Goal: Information Seeking & Learning: Learn about a topic

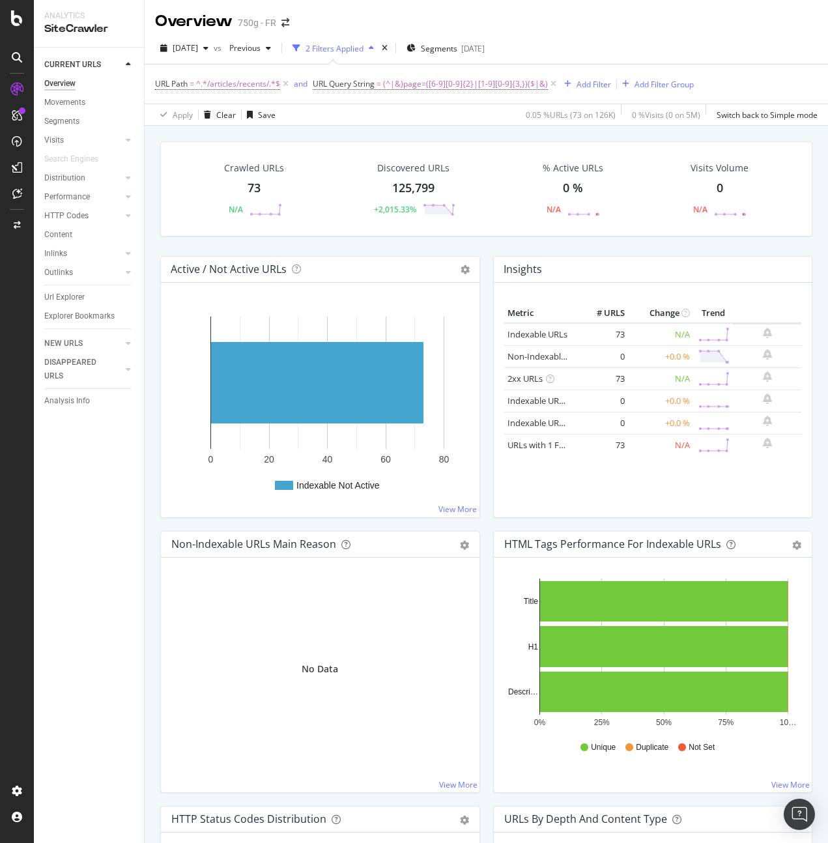
scroll to position [656, 0]
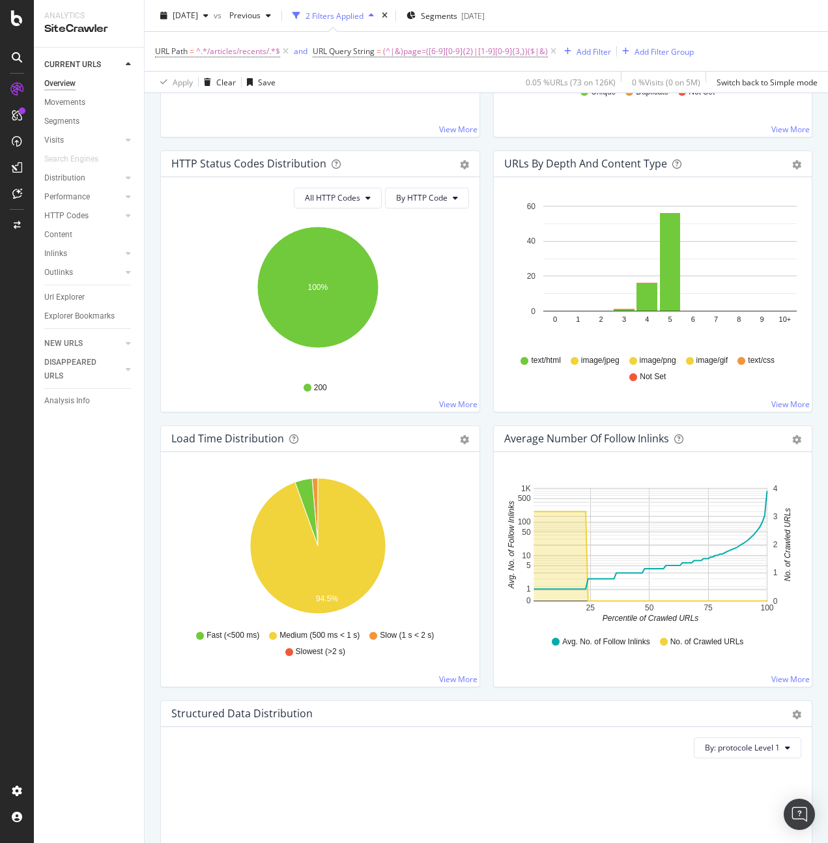
click at [487, 419] on div "URLs by Depth and Content Type Bar (by Value) Bar (by Percentage) Table Export …" at bounding box center [653, 288] width 333 height 275
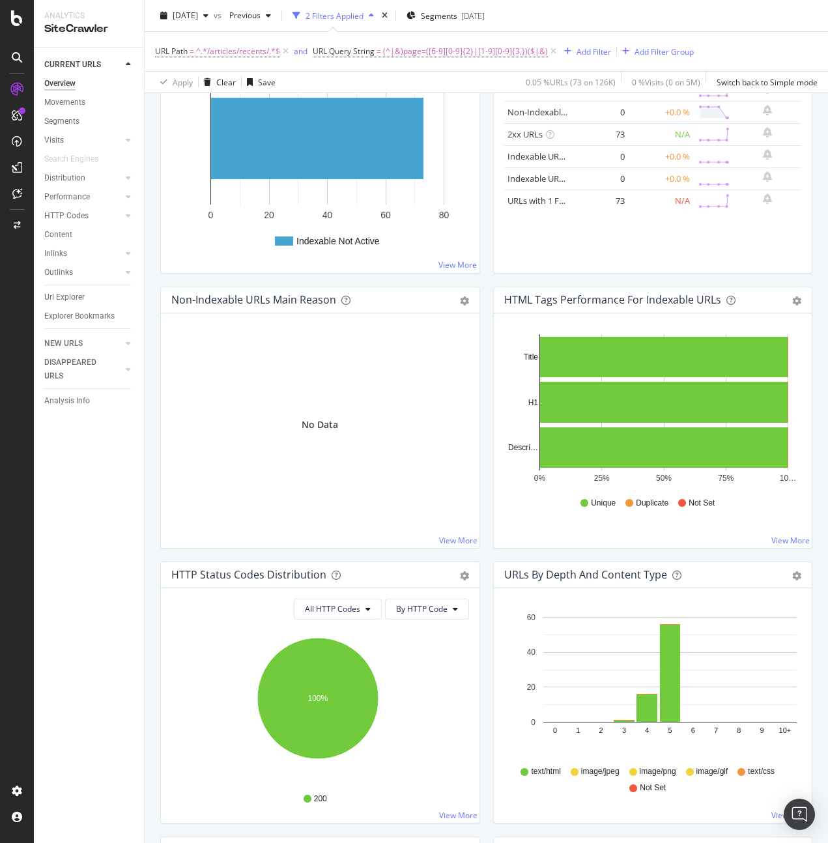
scroll to position [0, 0]
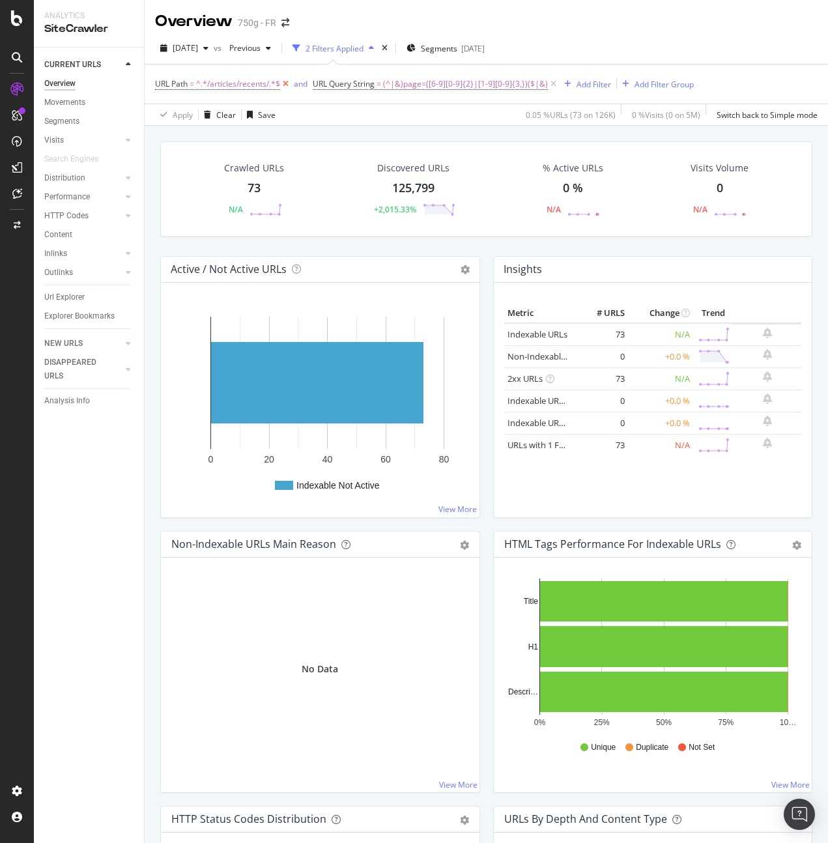
click at [289, 85] on icon at bounding box center [285, 84] width 11 height 13
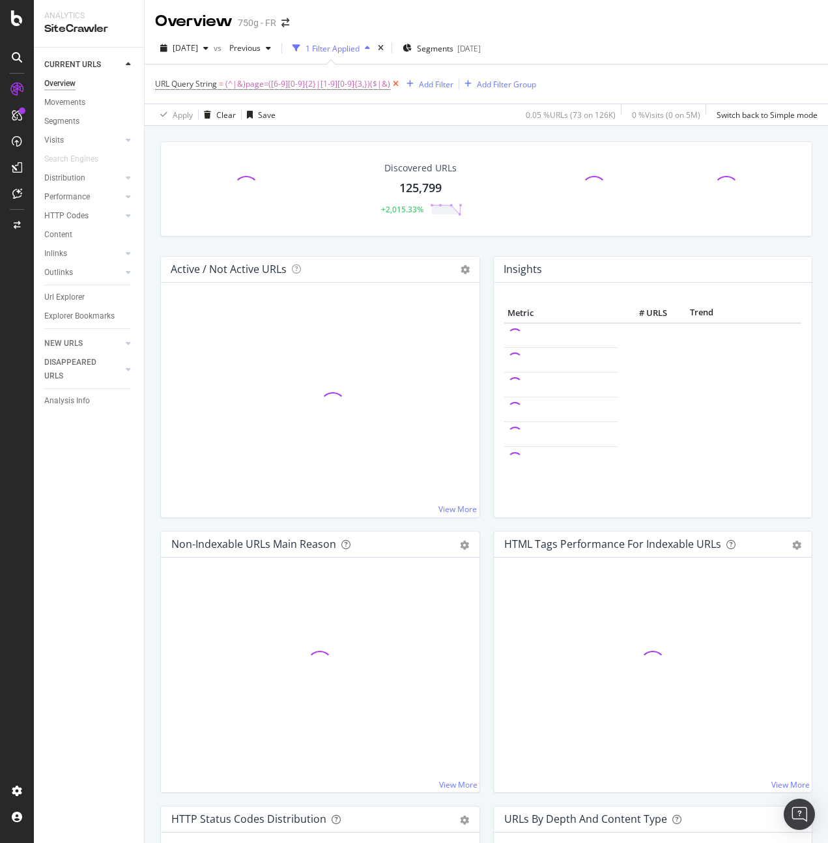
click at [390, 85] on icon at bounding box center [395, 84] width 11 height 13
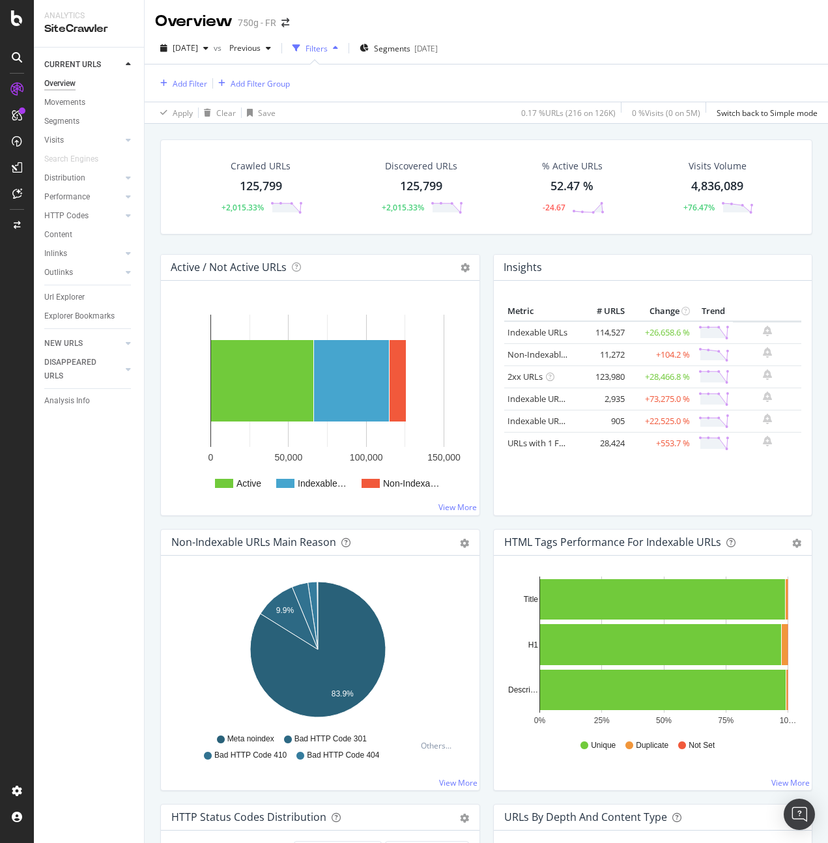
click at [485, 251] on div "Crawled URLs 125,799 +2,015.33% Discovered URLs 125,799 +2,015.33% % Active URL…" at bounding box center [486, 196] width 665 height 115
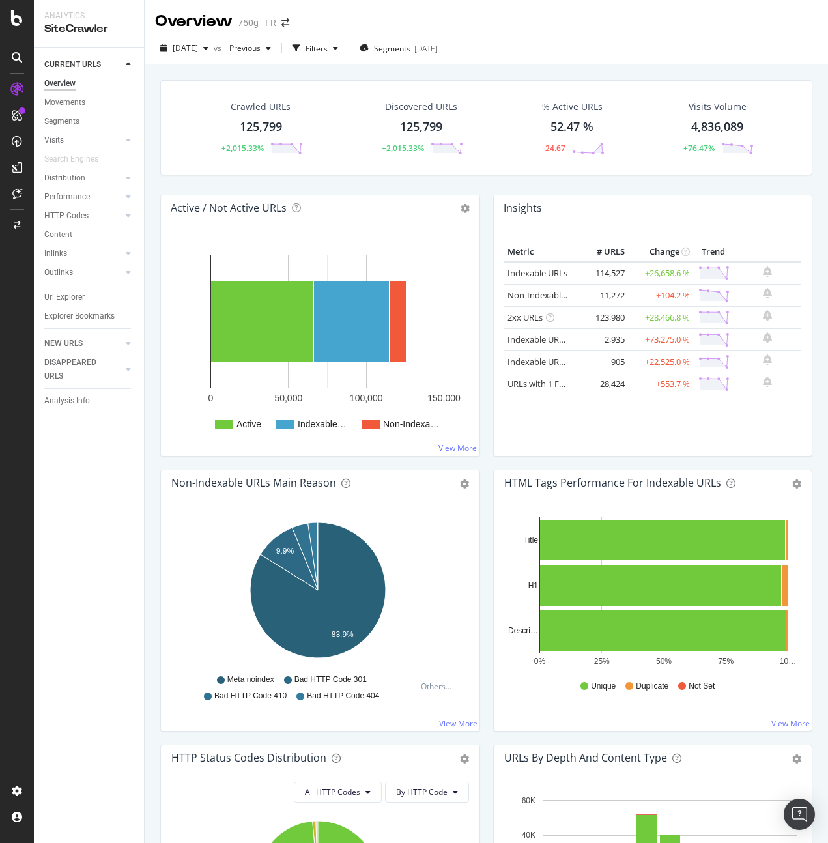
click at [480, 279] on div "Active / Not Active URLs Chart (by Value) Chart (by Percentage) Table Expand Ex…" at bounding box center [320, 332] width 333 height 275
click at [528, 293] on link "Non-Indexable URLs" at bounding box center [548, 295] width 80 height 12
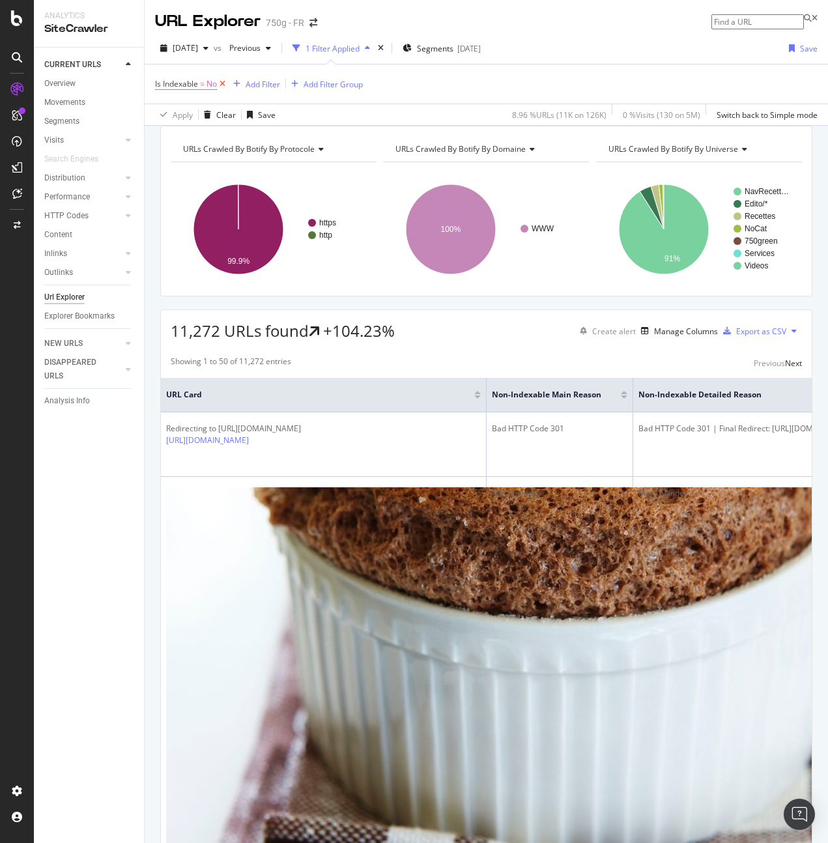
click at [224, 83] on icon at bounding box center [222, 84] width 11 height 13
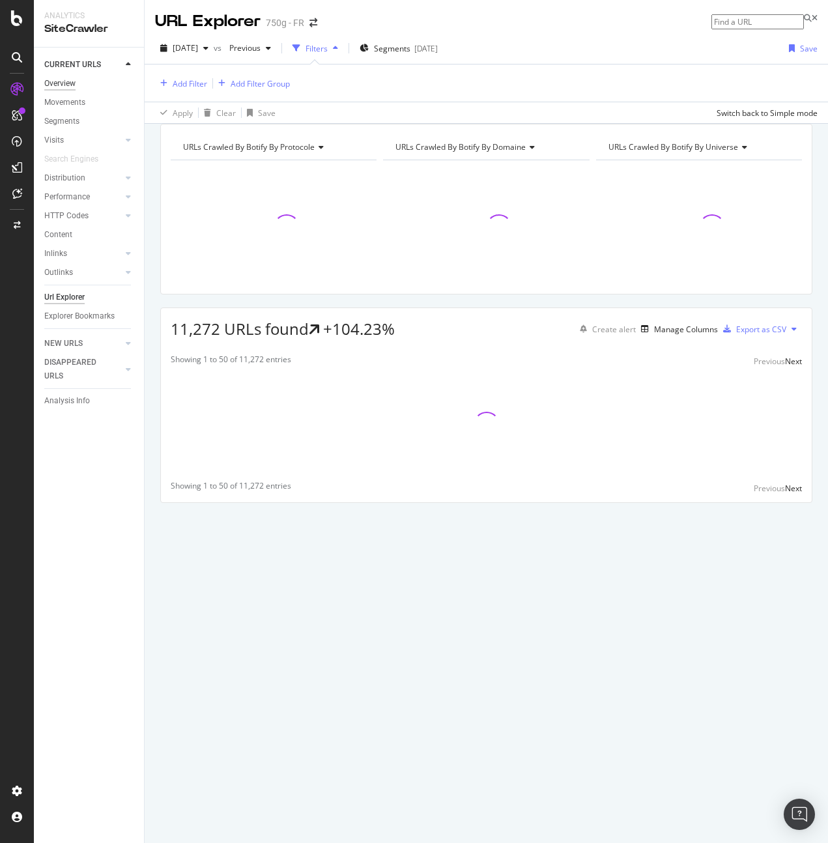
click at [54, 84] on div "Overview" at bounding box center [59, 84] width 31 height 14
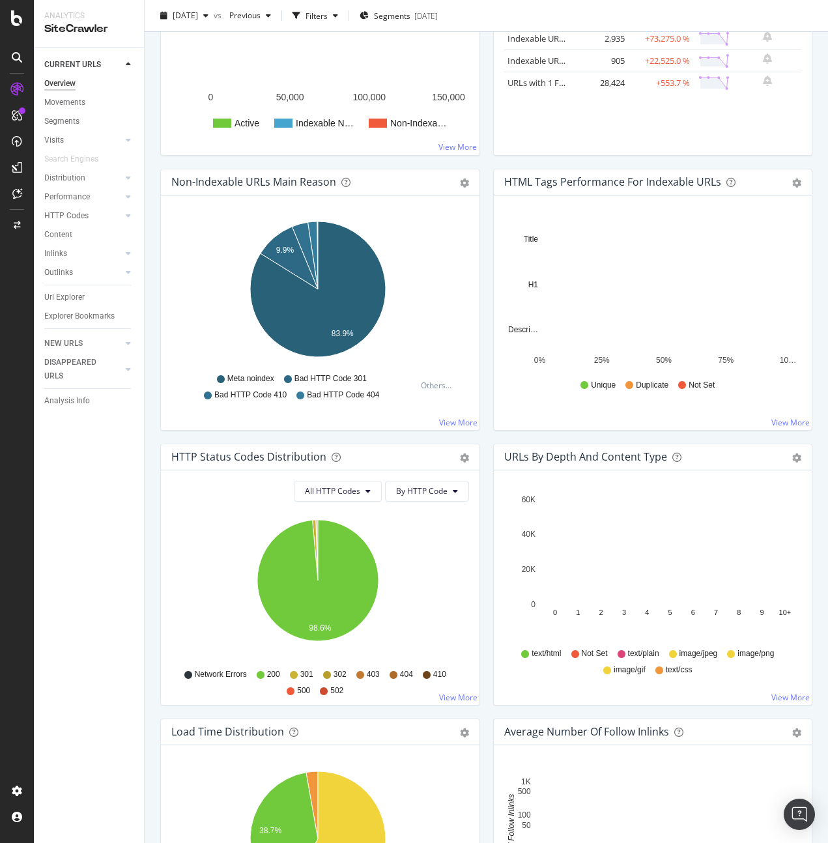
scroll to position [311, 0]
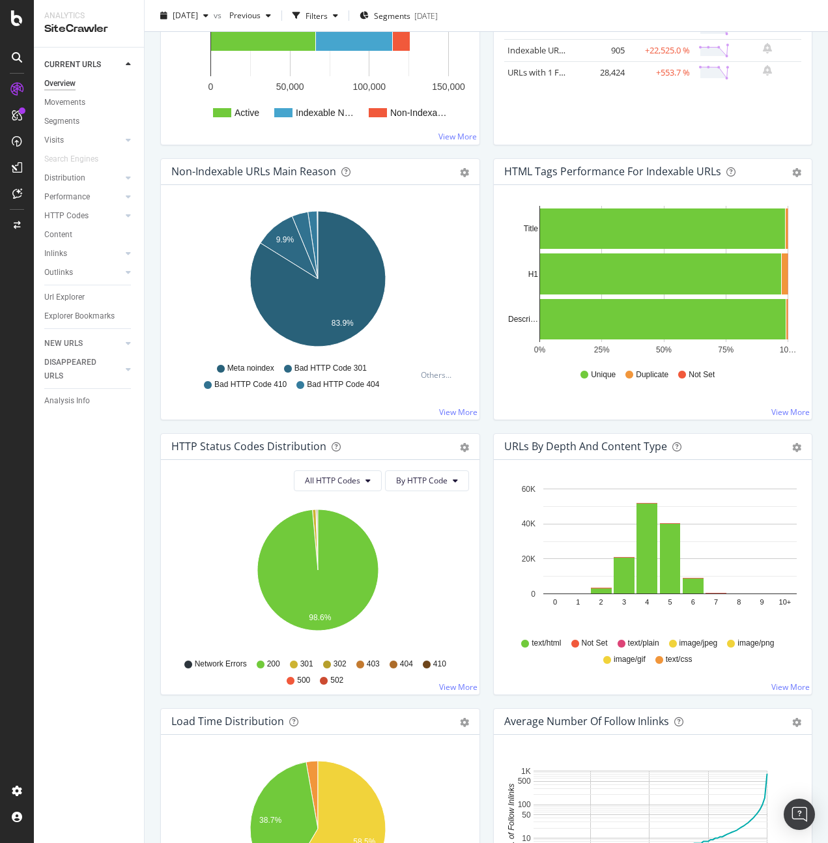
click at [282, 678] on div "Network Errors 200 301 302 403 404 410 500 502" at bounding box center [320, 670] width 285 height 29
click at [297, 684] on div "All HTTP Codes By HTTP Code Hold CMD (⌘) while clicking to filter the report. 9…" at bounding box center [320, 577] width 319 height 235
click at [300, 678] on span "500" at bounding box center [303, 680] width 13 height 11
click at [455, 682] on link "View More" at bounding box center [458, 687] width 38 height 11
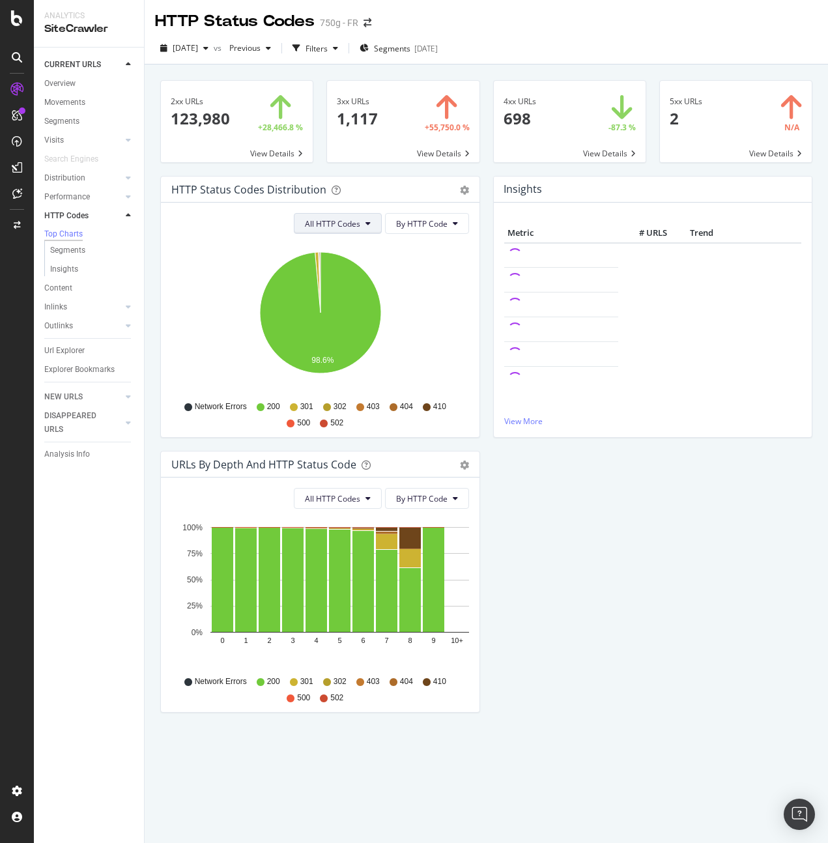
click at [345, 229] on span "All HTTP Codes" at bounding box center [332, 223] width 55 height 11
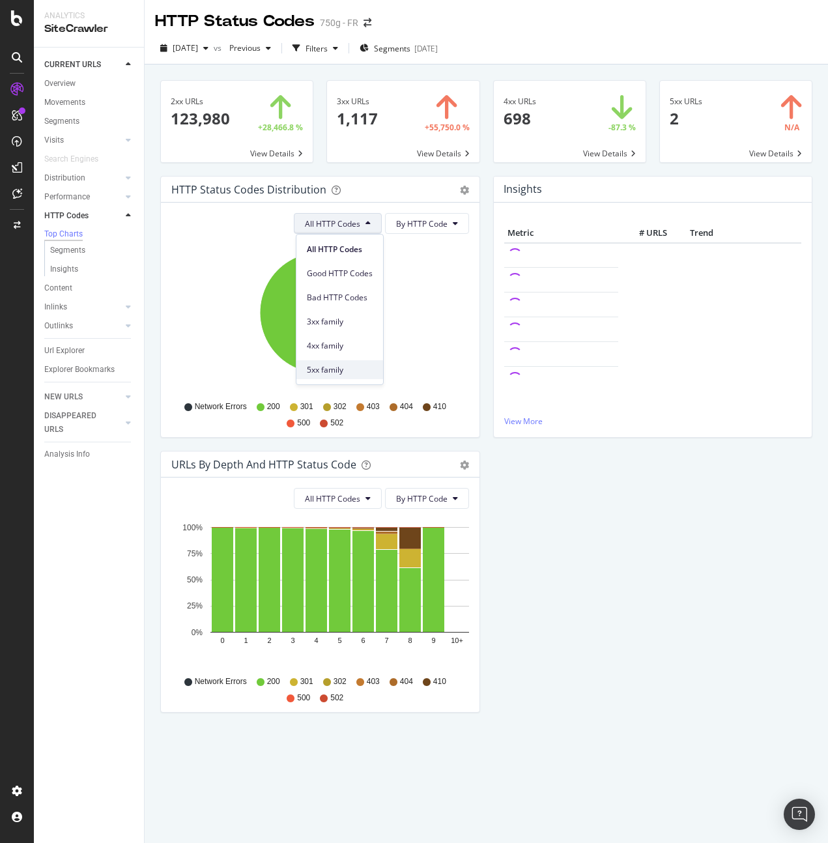
click at [335, 375] on span "5xx family" at bounding box center [340, 370] width 66 height 12
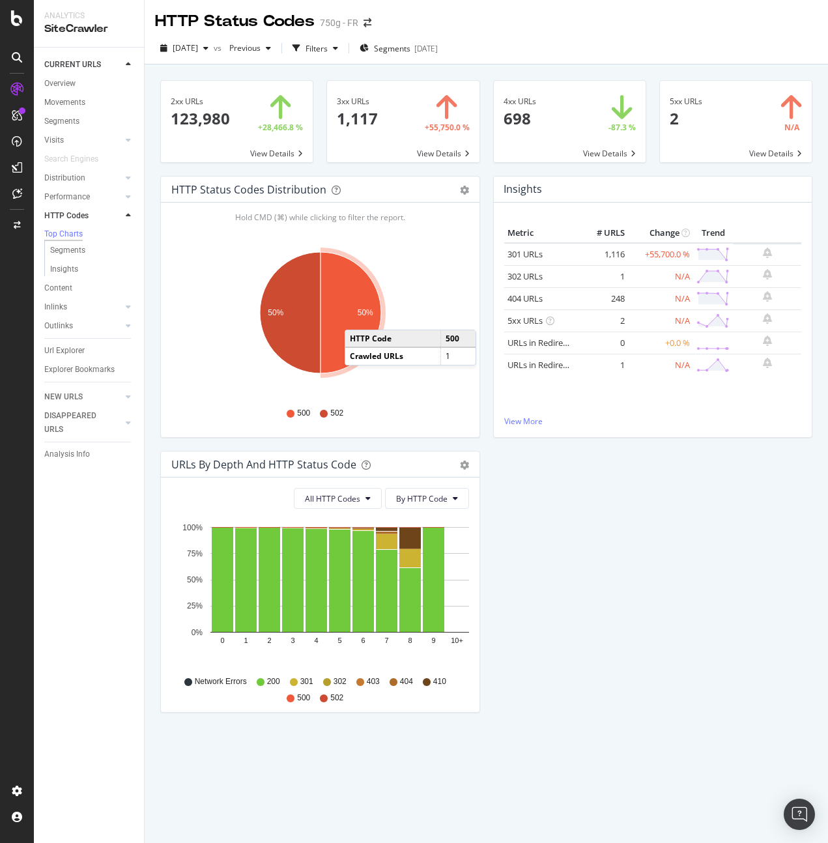
click at [358, 317] on text "50%" at bounding box center [366, 312] width 16 height 9
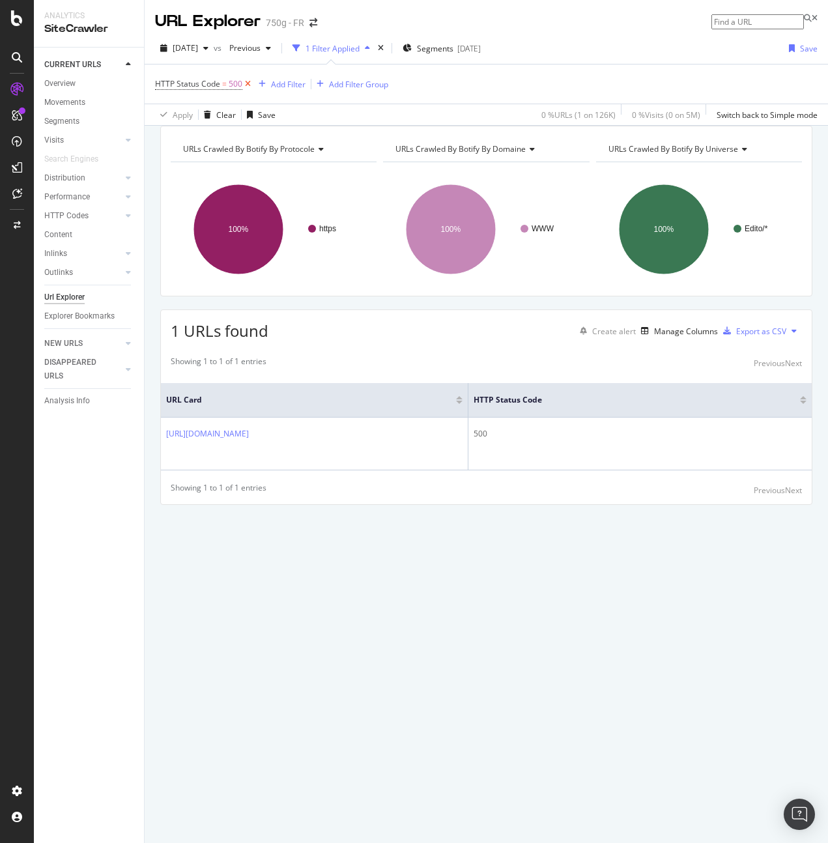
click at [246, 88] on icon at bounding box center [247, 84] width 11 height 13
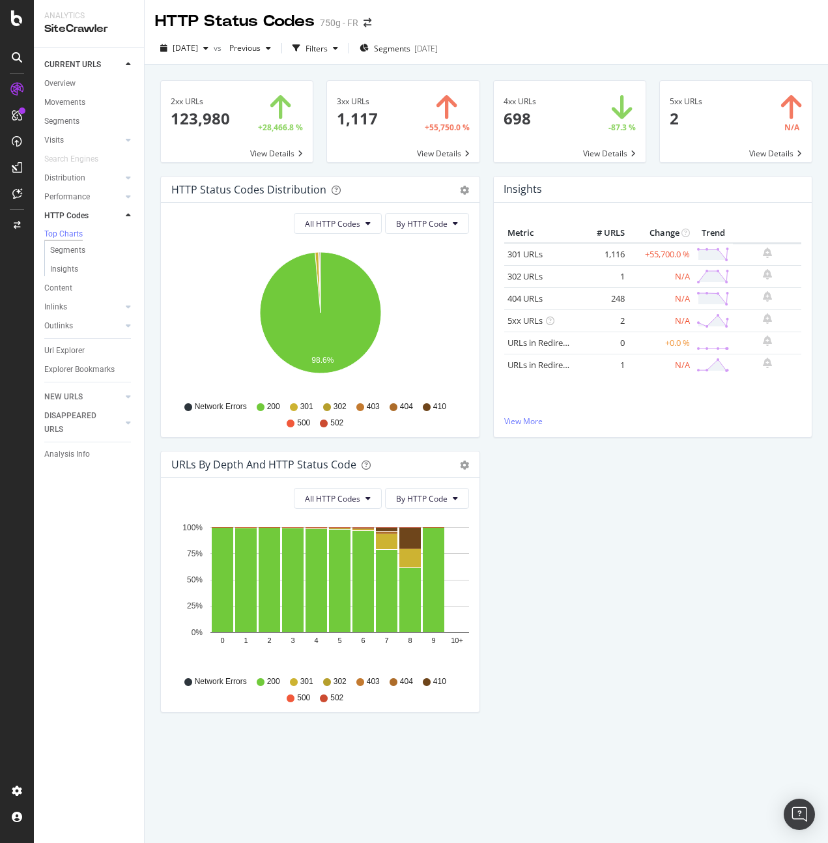
click at [605, 594] on div "HTTP Status Codes Distribution Pie Table Export as CSV Add to Custom Report All…" at bounding box center [486, 451] width 665 height 550
click at [343, 237] on div "All HTTP Codes By HTTP Code Hold CMD (⌘) while clicking to filter the report. 9…" at bounding box center [320, 320] width 319 height 235
click at [347, 221] on span "All HTTP Codes" at bounding box center [332, 223] width 55 height 11
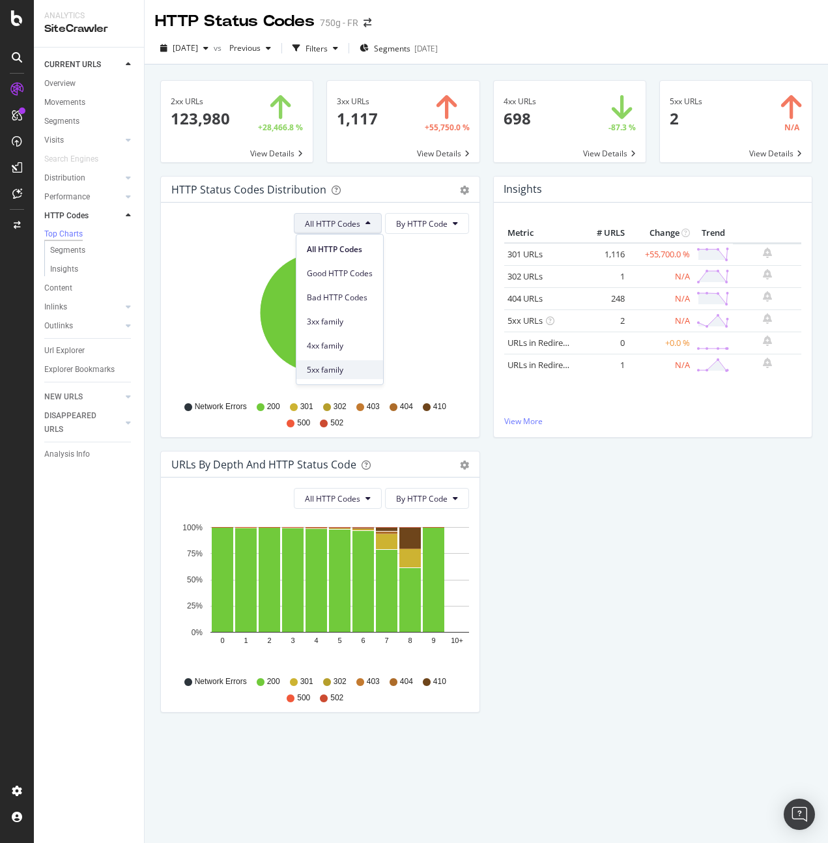
click at [355, 367] on span "5xx family" at bounding box center [340, 370] width 66 height 12
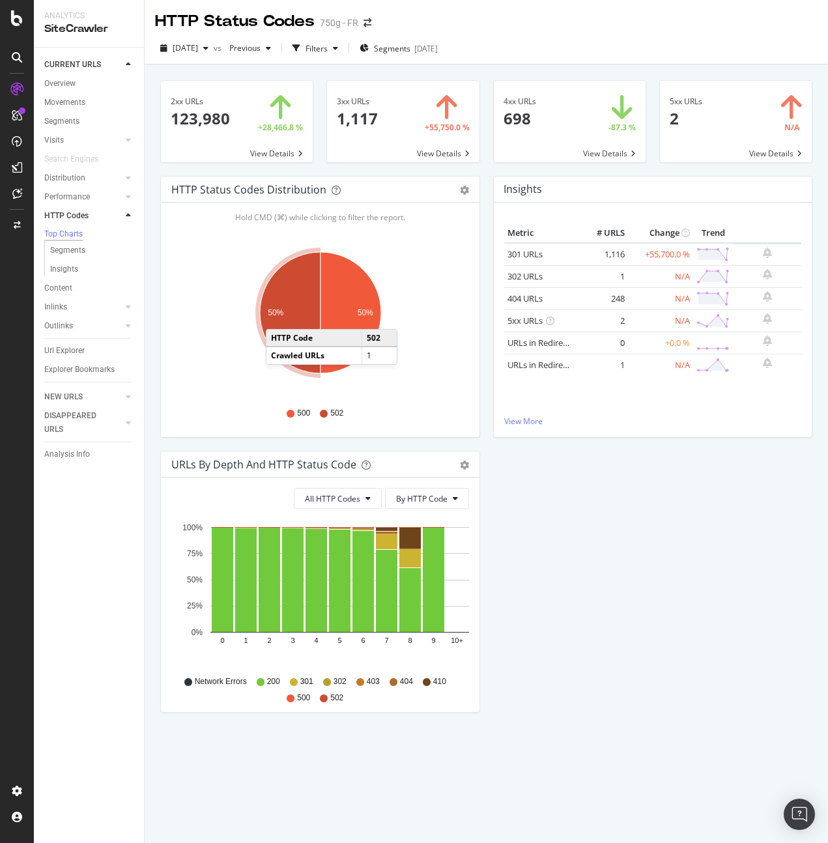
click at [279, 316] on text "50%" at bounding box center [276, 312] width 16 height 9
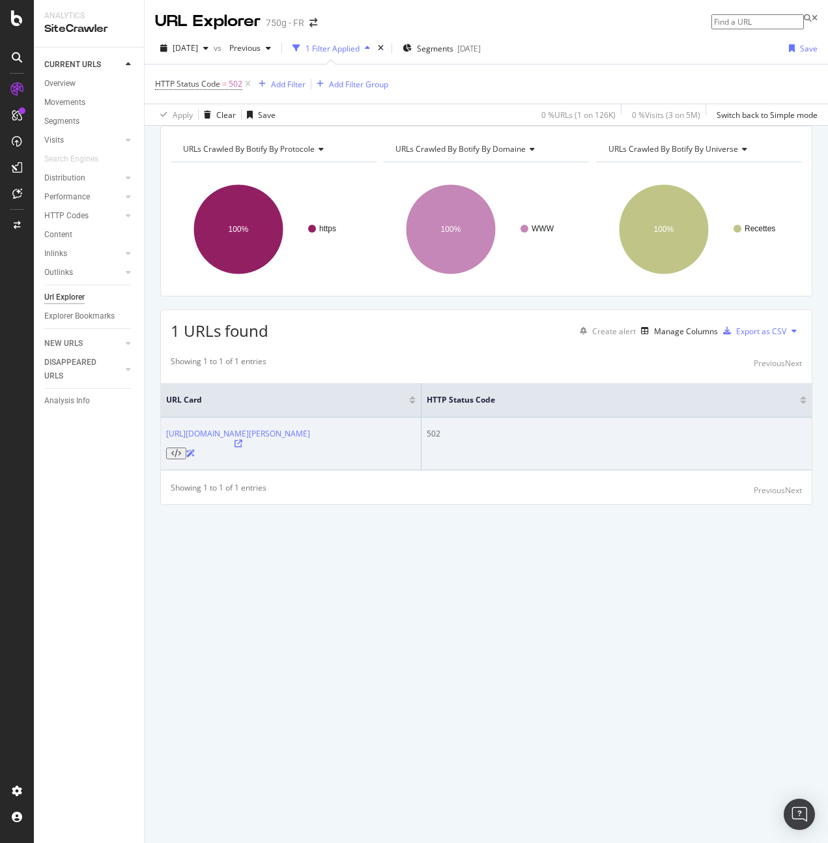
click at [242, 448] on icon at bounding box center [239, 444] width 8 height 8
